Goal: Task Accomplishment & Management: Complete application form

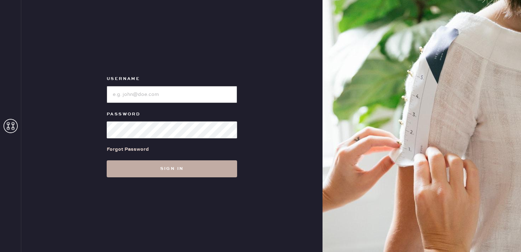
type input "reformationbethesdarow"
click at [222, 164] on button "Sign in" at bounding box center [172, 169] width 130 height 17
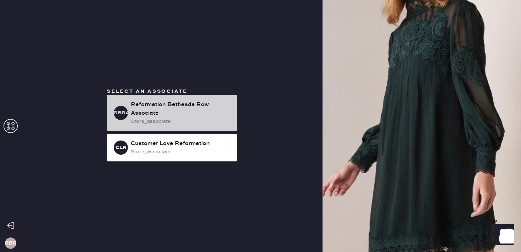
click at [177, 129] on div "RBRA Reformation Bethesda Row Associate store_associate" at bounding box center [172, 113] width 130 height 36
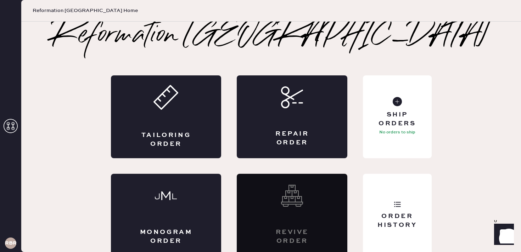
click at [177, 129] on div "Tailoring Order" at bounding box center [166, 117] width 111 height 83
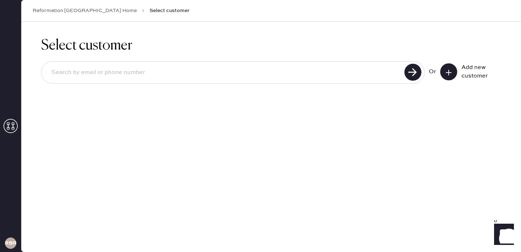
click at [323, 76] on input at bounding box center [224, 73] width 357 height 16
paste input "[EMAIL_ADDRESS][DOMAIN_NAME]"
type input "[EMAIL_ADDRESS][DOMAIN_NAME]"
click at [458, 74] on div "Add new customer" at bounding box center [470, 71] width 61 height 17
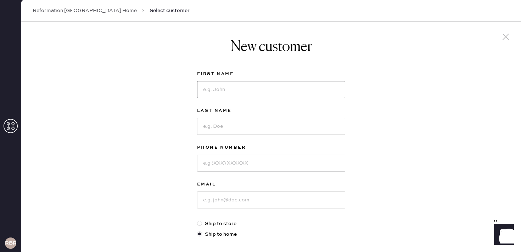
click at [252, 93] on input at bounding box center [271, 89] width 148 height 17
type input "[PERSON_NAME]"
click at [254, 122] on input at bounding box center [271, 126] width 148 height 17
type input "[PERSON_NAME]"
click at [271, 163] on input at bounding box center [271, 163] width 148 height 17
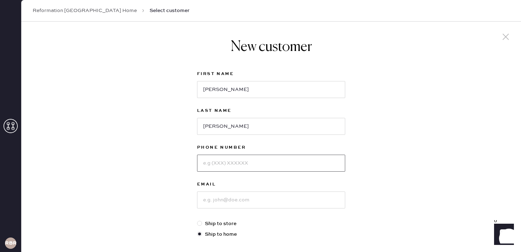
paste input "2406727775"
type input "2406727775"
click at [269, 202] on input at bounding box center [271, 200] width 148 height 17
paste input "[EMAIL_ADDRESS][DOMAIN_NAME]"
type input "[EMAIL_ADDRESS][DOMAIN_NAME]"
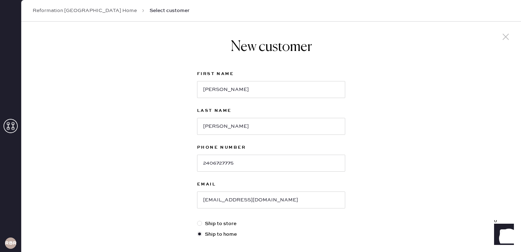
click at [383, 156] on div "New customer First Name [PERSON_NAME] Last Name [PERSON_NAME] Phone Number [PHO…" at bounding box center [271, 242] width 500 height 440
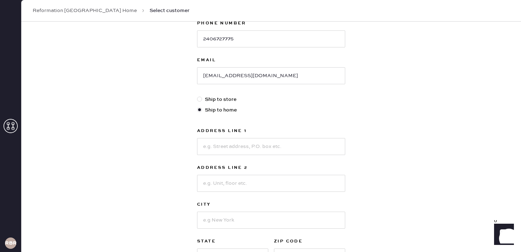
scroll to position [125, 0]
click at [277, 145] on input at bounding box center [271, 146] width 148 height 17
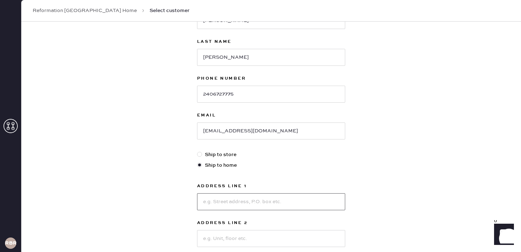
scroll to position [47, 0]
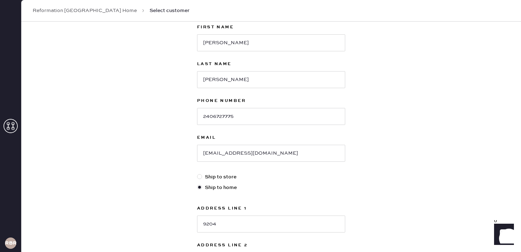
click at [354, 196] on div "New customer First Name [PERSON_NAME] Last Name [PERSON_NAME] Phone Number [PHO…" at bounding box center [271, 195] width 500 height 440
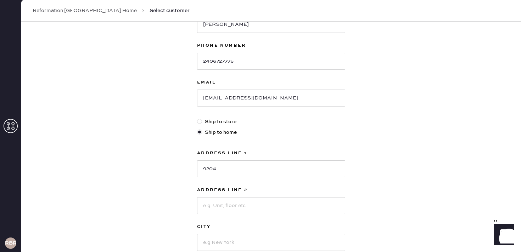
scroll to position [102, 0]
click at [261, 171] on input "9204" at bounding box center [271, 168] width 148 height 17
type input "[STREET_ADDRESS][PERSON_NAME]"
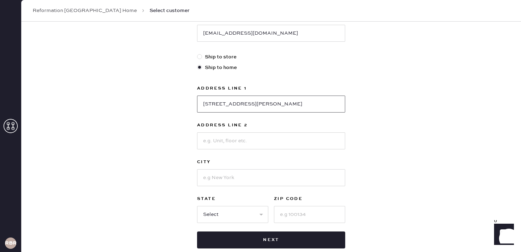
scroll to position [167, 0]
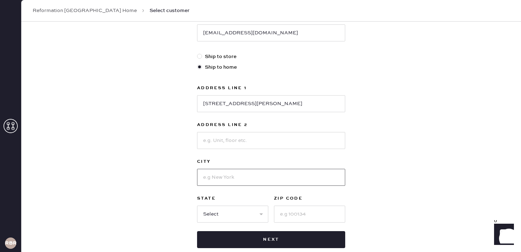
click at [235, 182] on input at bounding box center [271, 177] width 148 height 17
type input "Gaithersburg"
click at [238, 223] on select "Select AK AL AR AZ CA CO CT [GEOGRAPHIC_DATA] DE FL [GEOGRAPHIC_DATA] HI [GEOGR…" at bounding box center [232, 214] width 71 height 17
select select "MD"
click at [197, 206] on select "Select AK AL AR AZ CA CO CT [GEOGRAPHIC_DATA] DE FL [GEOGRAPHIC_DATA] HI [GEOGR…" at bounding box center [232, 214] width 71 height 17
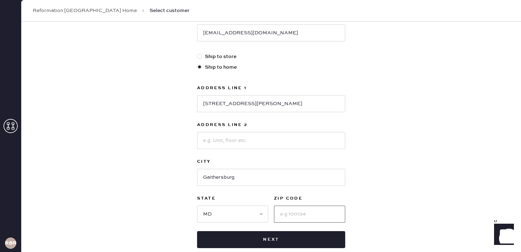
click at [304, 209] on input at bounding box center [309, 214] width 71 height 17
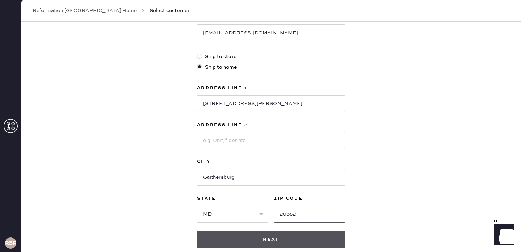
type input "20882"
click at [280, 237] on button "Next" at bounding box center [271, 240] width 148 height 17
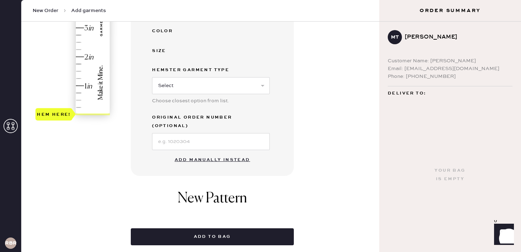
scroll to position [211, 0]
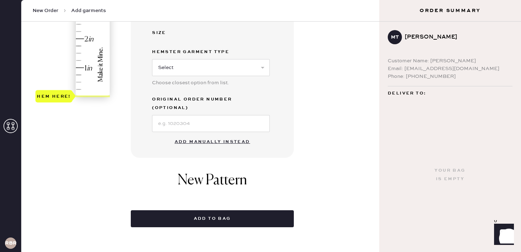
click at [205, 135] on button "Add manually instead" at bounding box center [213, 142] width 84 height 14
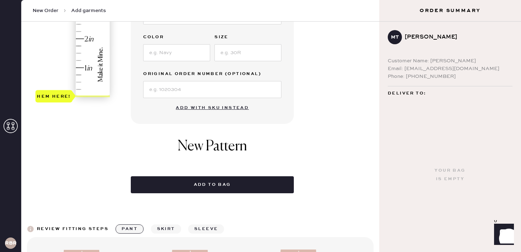
scroll to position [0, 0]
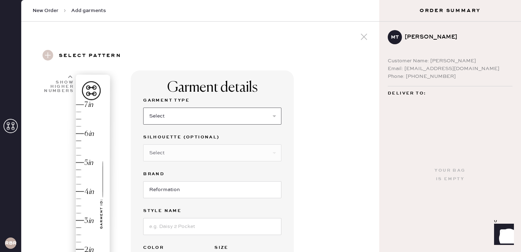
click at [191, 118] on select "Select Basic Skirt Jeans Leggings Pants Shorts Basic Sleeved Dress Basic Sleeve…" at bounding box center [212, 116] width 138 height 17
select select "2"
click at [143, 108] on select "Select Basic Skirt Jeans Leggings Pants Shorts Basic Sleeved Dress Basic Sleeve…" at bounding box center [212, 116] width 138 height 17
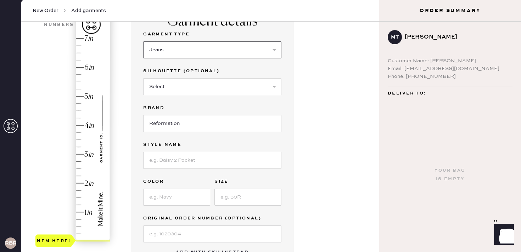
scroll to position [69, 0]
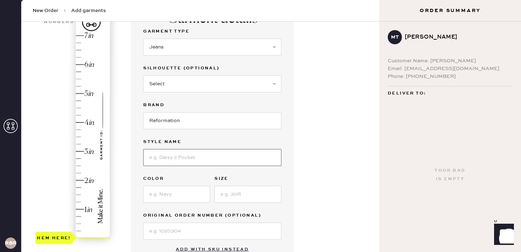
click at [190, 157] on input at bounding box center [212, 157] width 138 height 17
type input "Val 90s"
click at [229, 196] on input at bounding box center [248, 194] width 67 height 17
type input "25"
click at [180, 197] on input at bounding box center [176, 194] width 67 height 17
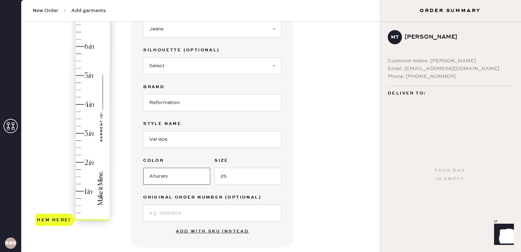
scroll to position [92, 0]
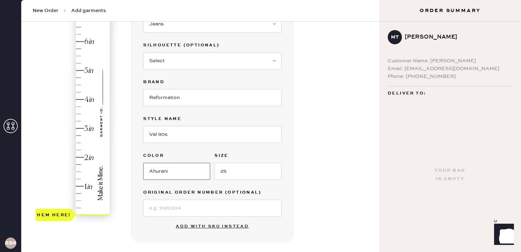
type input "Ahurani"
type input "3"
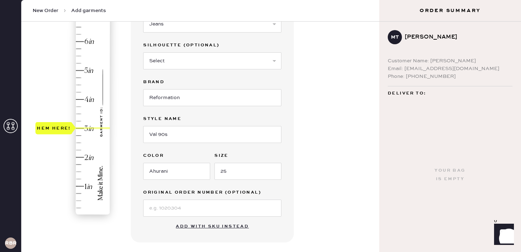
click at [79, 128] on div "Hem here!" at bounding box center [73, 114] width 76 height 209
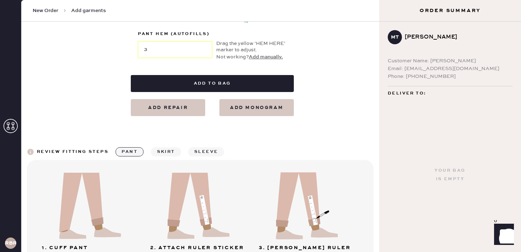
scroll to position [363, 0]
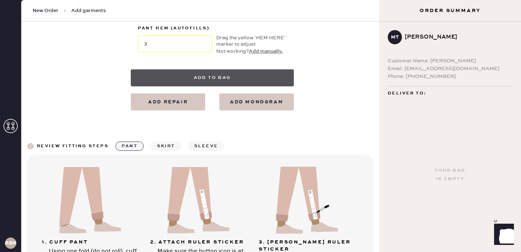
click at [215, 78] on button "Add to bag" at bounding box center [212, 77] width 163 height 17
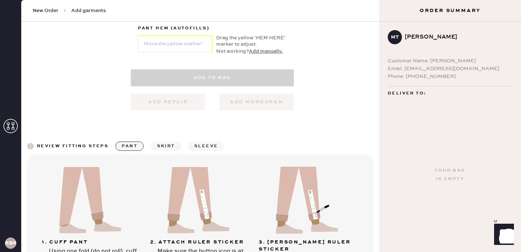
select select "2"
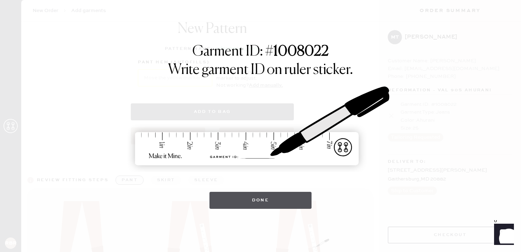
click at [251, 202] on button "Done" at bounding box center [261, 200] width 102 height 17
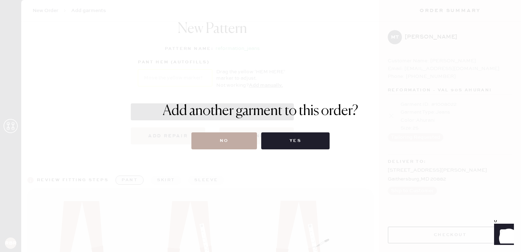
click at [234, 138] on button "No" at bounding box center [224, 141] width 66 height 17
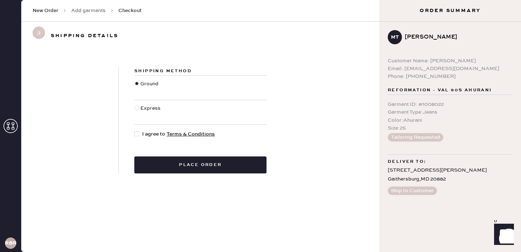
click at [140, 135] on div at bounding box center [138, 134] width 8 height 8
click at [135, 131] on input "I agree to Terms & Conditions" at bounding box center [134, 130] width 0 height 0
checkbox input "true"
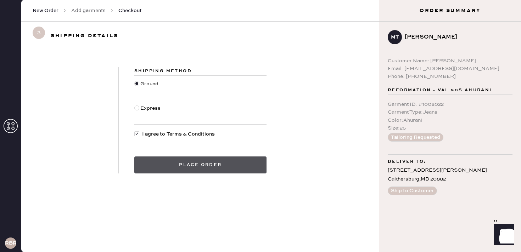
click at [183, 167] on button "Place order" at bounding box center [200, 165] width 132 height 17
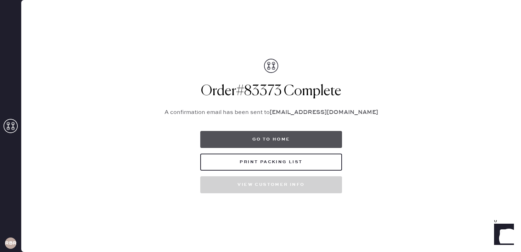
click at [262, 139] on button "Go to home" at bounding box center [271, 139] width 142 height 17
